Goal: Transaction & Acquisition: Purchase product/service

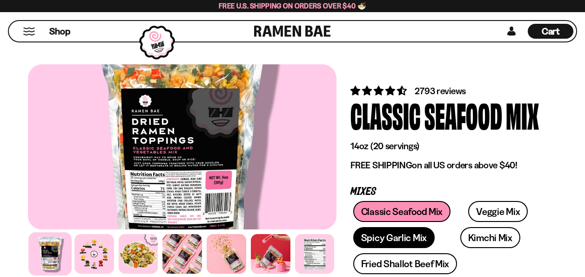
scroll to position [93, 0]
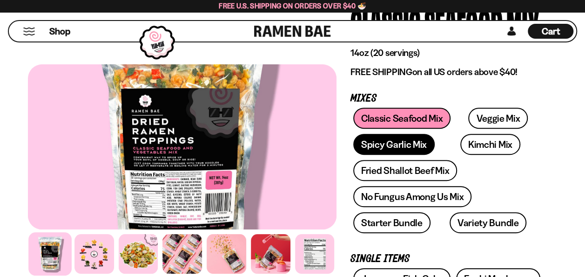
click at [395, 140] on link "Spicy Garlic Mix" at bounding box center [393, 144] width 81 height 21
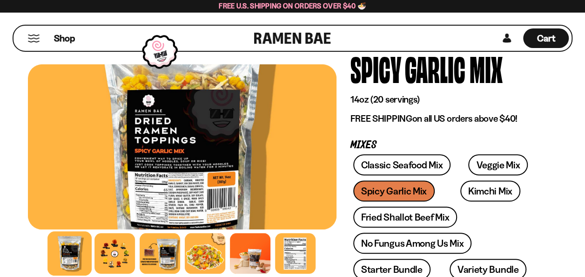
scroll to position [93, 0]
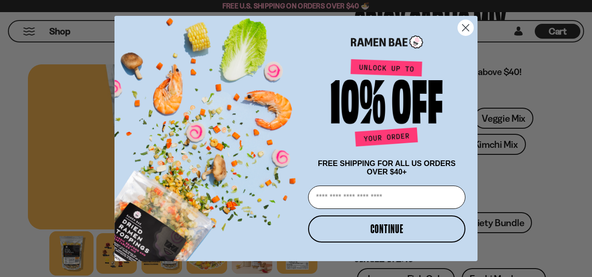
click at [472, 26] on circle "Close dialog" at bounding box center [465, 27] width 15 height 15
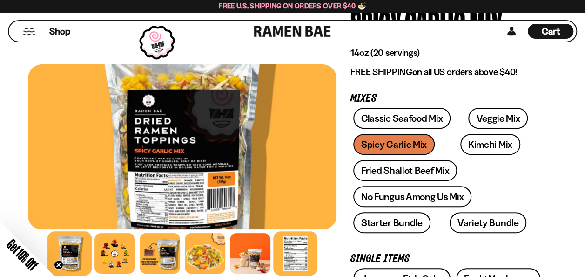
click at [284, 254] on div at bounding box center [295, 253] width 44 height 44
